Goal: Information Seeking & Learning: Check status

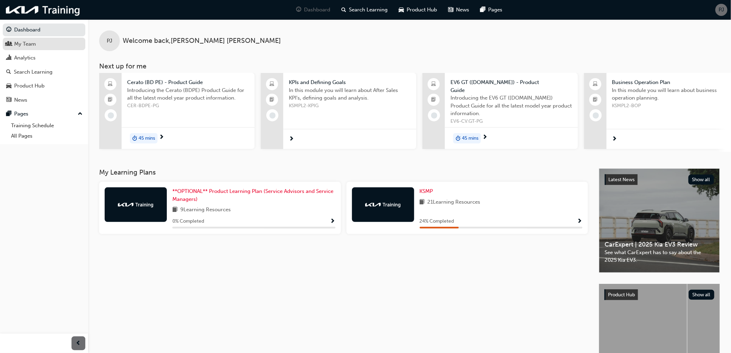
click at [8, 44] on span "people-icon" at bounding box center [8, 44] width 5 height 6
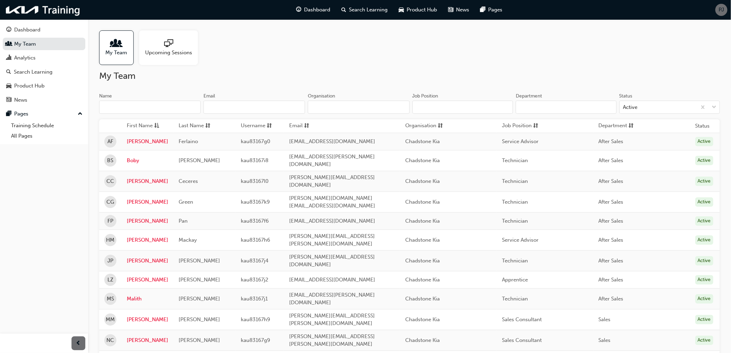
click at [158, 51] on span "Upcoming Sessions" at bounding box center [168, 53] width 47 height 8
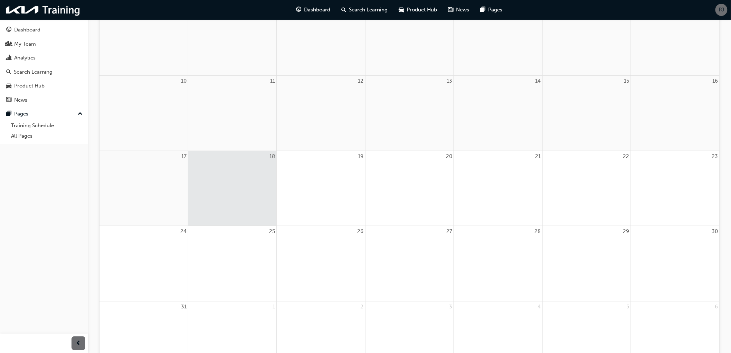
scroll to position [62, 0]
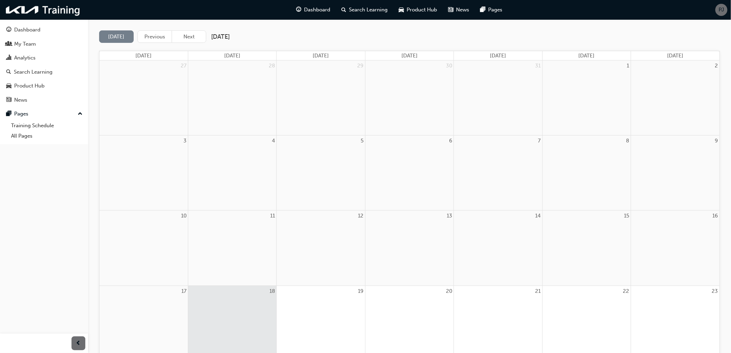
drag, startPoint x: 182, startPoint y: 35, endPoint x: 87, endPoint y: 132, distance: 136.0
click at [182, 34] on button "Next" at bounding box center [189, 36] width 35 height 13
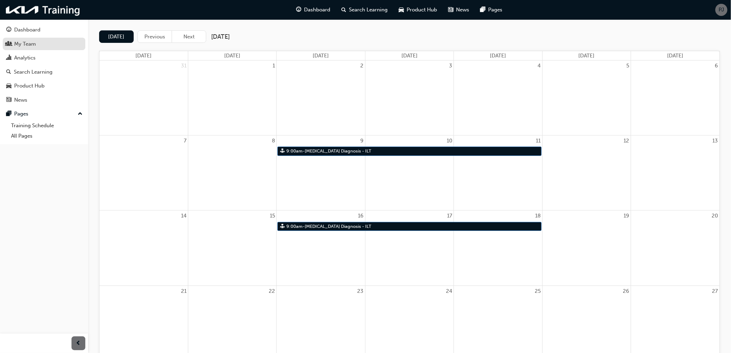
click at [25, 48] on div "My Team" at bounding box center [44, 44] width 76 height 9
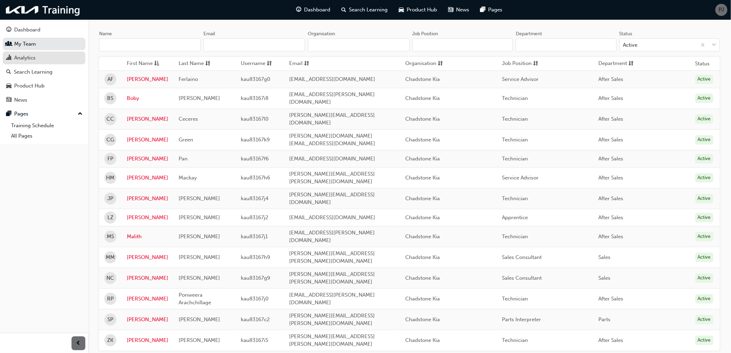
click at [18, 60] on div "Analytics" at bounding box center [24, 58] width 21 height 8
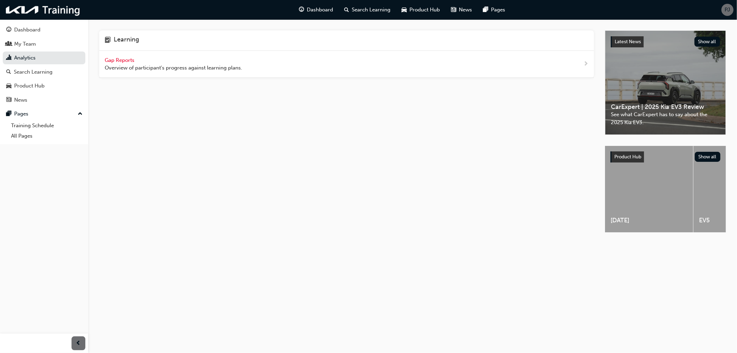
click at [108, 61] on span "Gap Reports" at bounding box center [120, 60] width 31 height 6
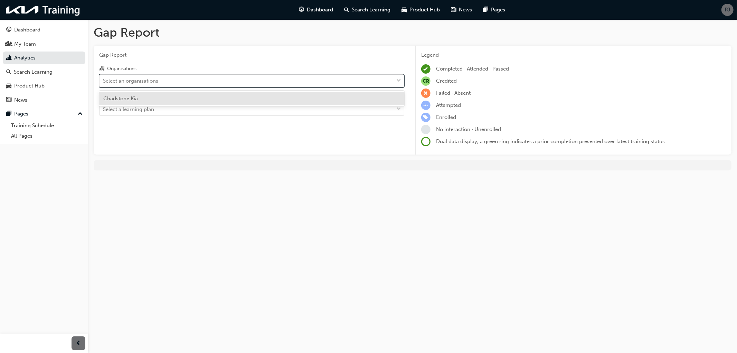
click at [124, 84] on div "Select an organisations" at bounding box center [130, 81] width 55 height 8
click at [104, 83] on input "Organisations option Chadstone Kia focused, 1 of 1. 1 result available. Use Up …" at bounding box center [103, 80] width 1 height 6
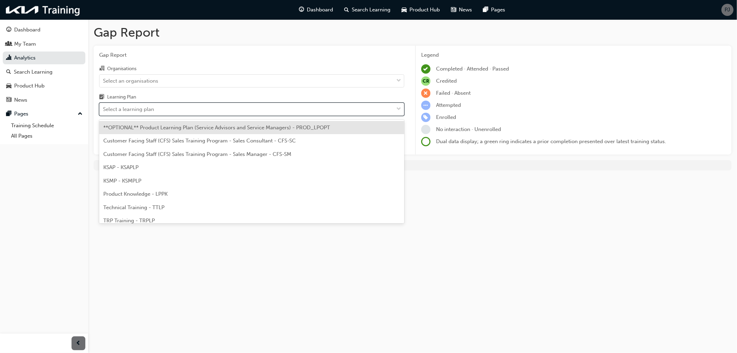
click at [132, 111] on div "Select a learning plan" at bounding box center [128, 109] width 51 height 8
click at [104, 111] on input "Learning Plan option **OPTIONAL** Product Learning Plan (Service Advisors and S…" at bounding box center [103, 109] width 1 height 6
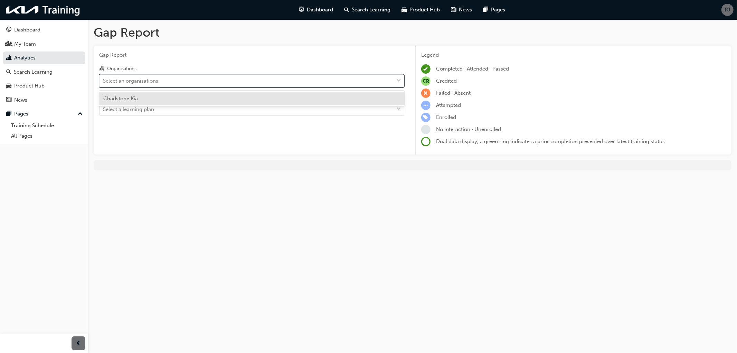
click at [127, 84] on div "Select an organisations" at bounding box center [130, 81] width 55 height 8
click at [104, 83] on input "Organisations option Chadstone Kia focused, 1 of 1. 1 result available. Use Up …" at bounding box center [103, 80] width 1 height 6
click at [132, 98] on span "Chadstone Kia" at bounding box center [120, 98] width 35 height 6
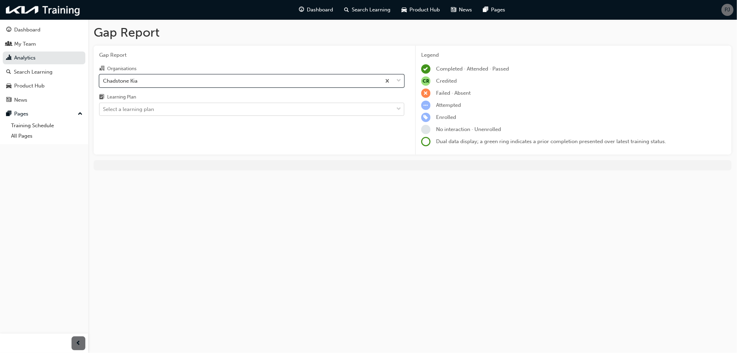
click at [132, 106] on div "Select a learning plan" at bounding box center [128, 109] width 51 height 8
click at [104, 106] on input "Learning Plan Select a learning plan" at bounding box center [103, 109] width 1 height 6
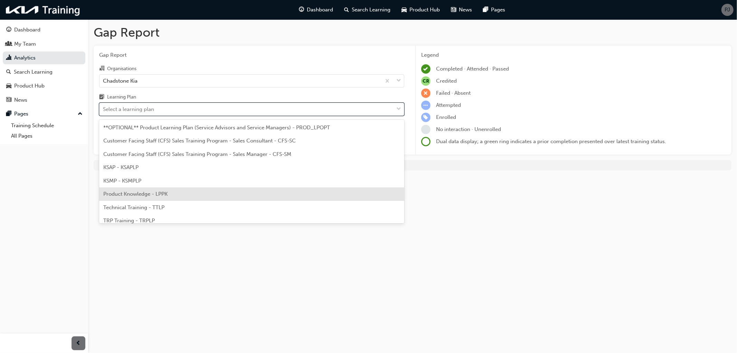
click at [165, 194] on span "Product Knowledge - LPPK" at bounding box center [135, 194] width 64 height 6
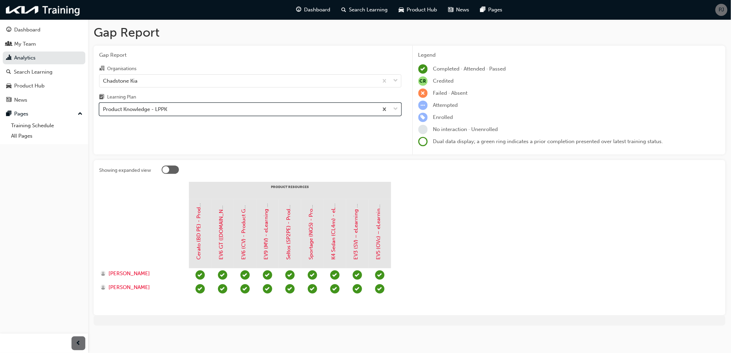
click at [138, 111] on div "Product Knowledge - LPPK" at bounding box center [135, 109] width 64 height 8
click at [104, 111] on input "Learning Plan option Product Knowledge - LPPK, selected. 0 results available. S…" at bounding box center [103, 109] width 1 height 6
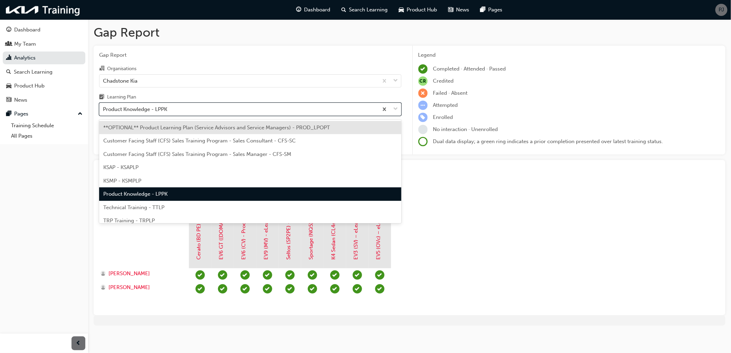
click at [147, 206] on span "Technical Training - TTLP" at bounding box center [133, 207] width 61 height 6
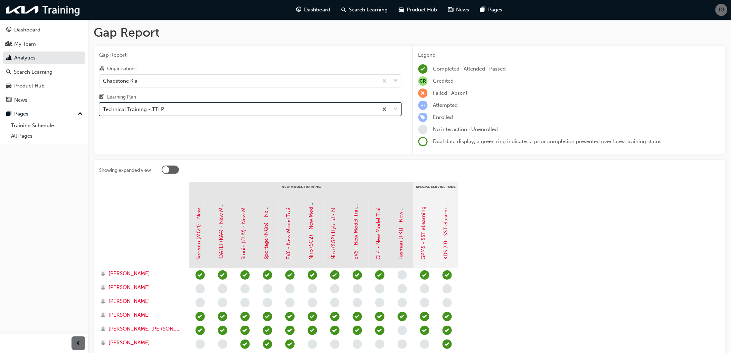
click at [167, 110] on div "Technical Training - TTLP" at bounding box center [238, 109] width 279 height 12
click at [104, 110] on input "Learning Plan option Technical Training - TTLP, selected. 0 results available. …" at bounding box center [103, 109] width 1 height 6
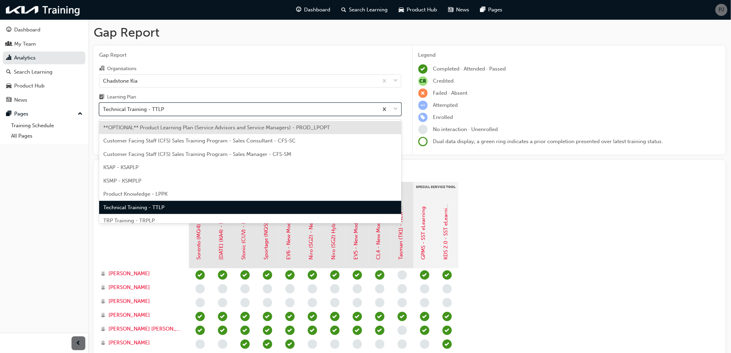
click at [146, 217] on span "TRP Training - TRPLP" at bounding box center [128, 220] width 51 height 6
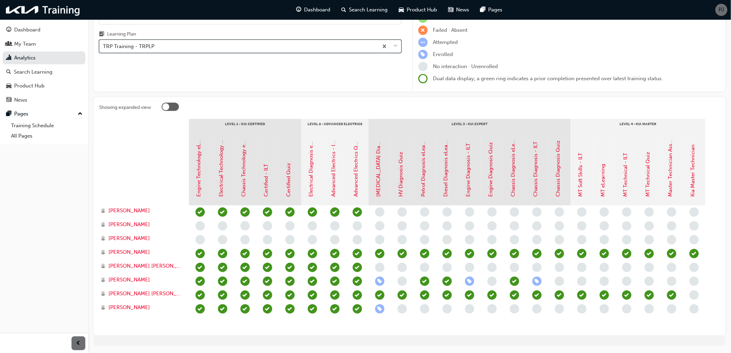
scroll to position [77, 0]
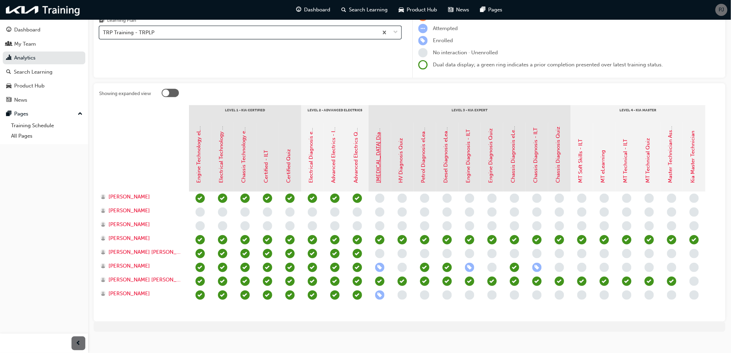
click at [378, 181] on link "[MEDICAL_DATA] Diagnosis - ILT" at bounding box center [378, 144] width 6 height 78
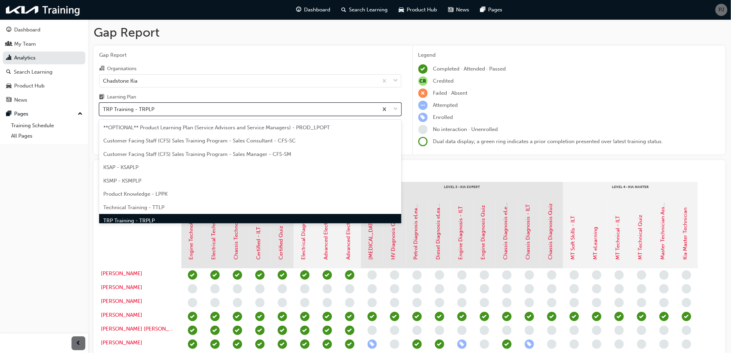
click at [125, 109] on div "TRP Training - TRPLP" at bounding box center [128, 109] width 51 height 8
click at [104, 109] on input "Learning Plan option TRP Training - TRPLP focused, 8 of 9. 9 results available.…" at bounding box center [103, 109] width 1 height 6
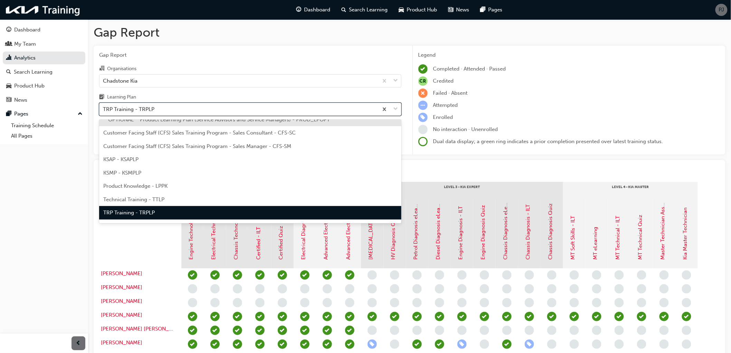
click at [128, 163] on div "KSAP - KSAPLP" at bounding box center [250, 159] width 302 height 13
